Goal: Task Accomplishment & Management: Use online tool/utility

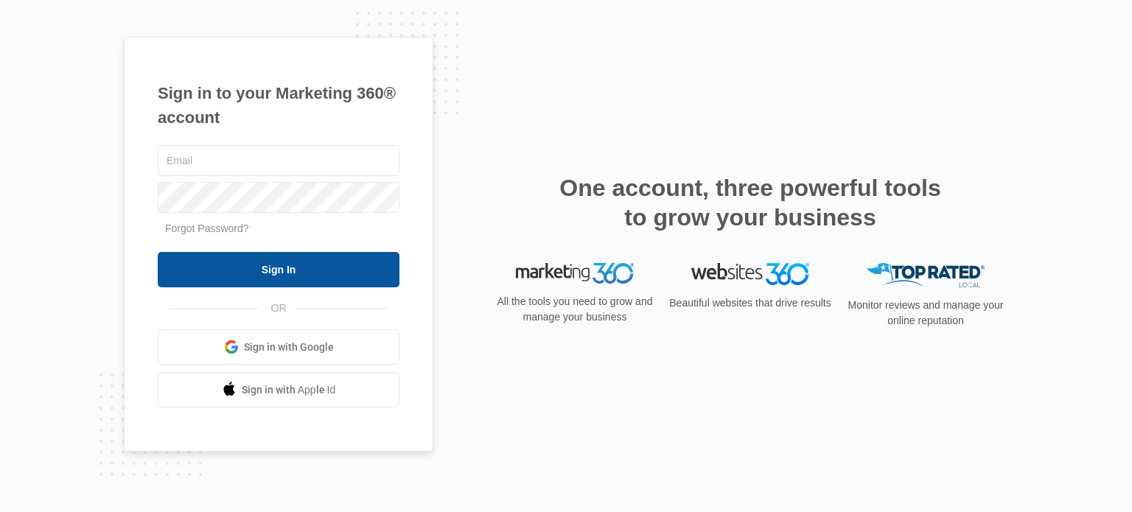
type input "[PERSON_NAME][EMAIL_ADDRESS][DOMAIN_NAME]"
click at [265, 271] on input "Sign In" at bounding box center [279, 269] width 242 height 35
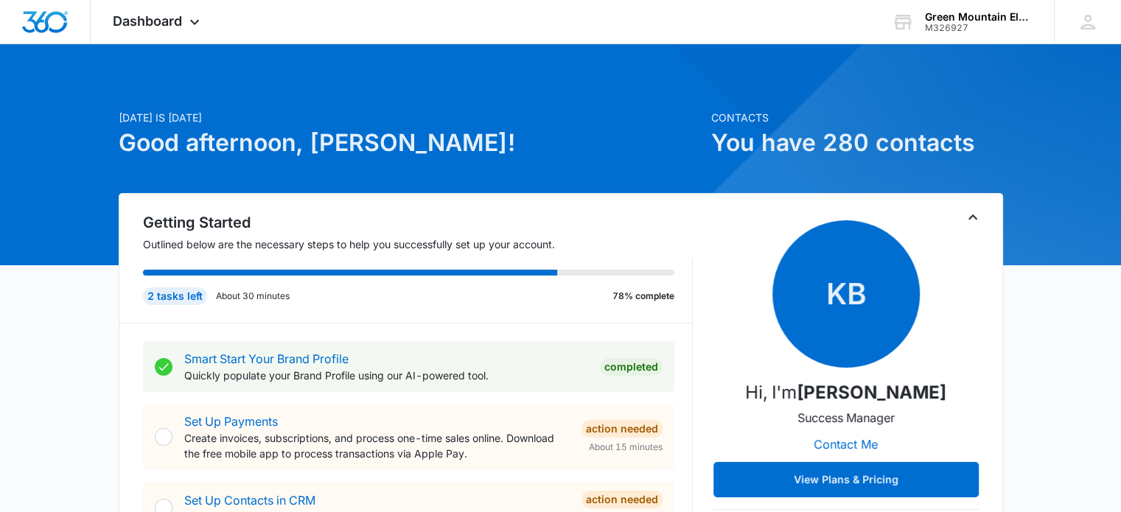
click at [181, 16] on span "Dashboard" at bounding box center [147, 20] width 69 height 15
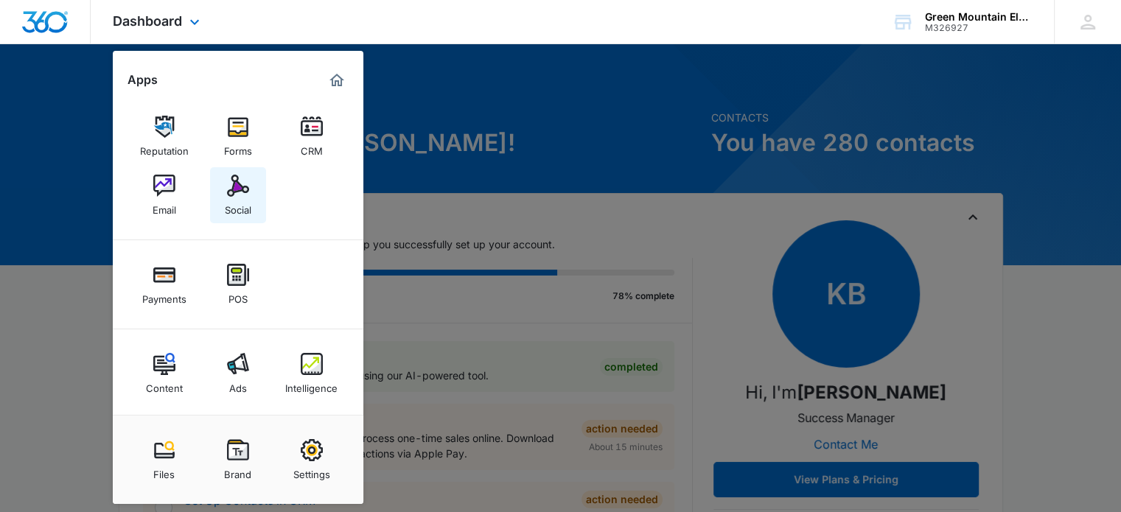
click at [231, 195] on img at bounding box center [238, 186] width 22 height 22
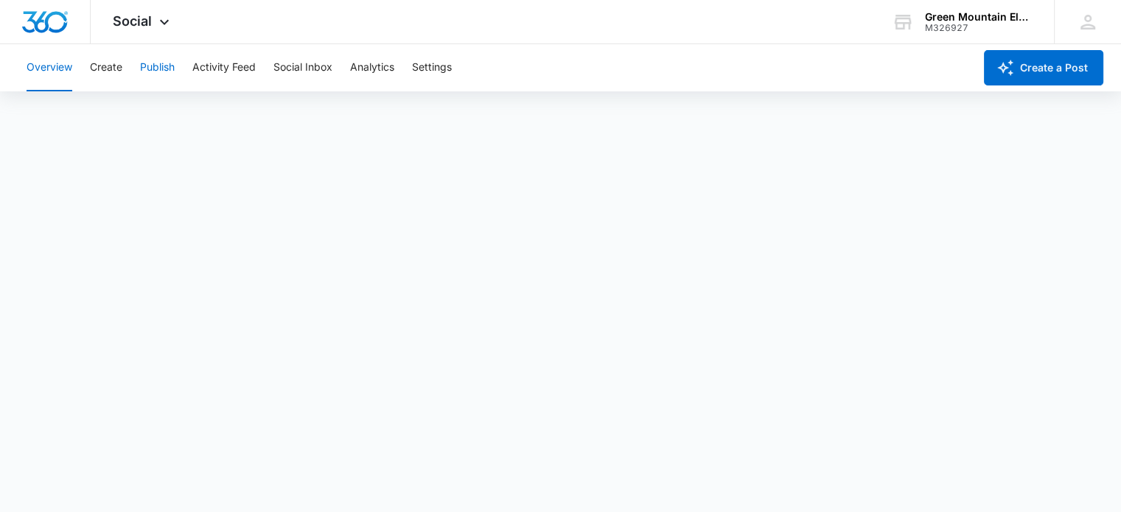
click at [164, 66] on button "Publish" at bounding box center [157, 67] width 35 height 47
